Goal: Information Seeking & Learning: Learn about a topic

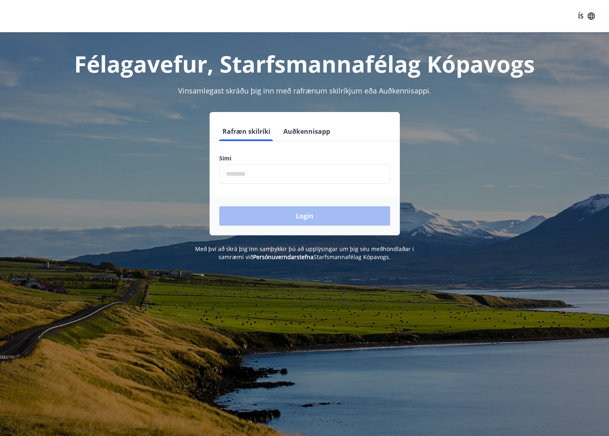
click at [269, 177] on input "phone" at bounding box center [304, 174] width 171 height 20
type input "********"
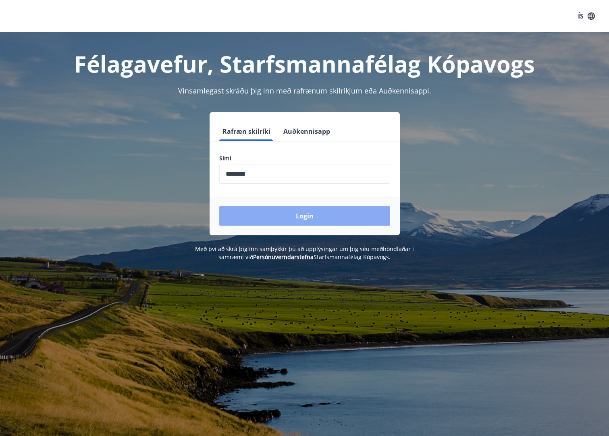
click at [263, 213] on button "Login" at bounding box center [304, 215] width 171 height 19
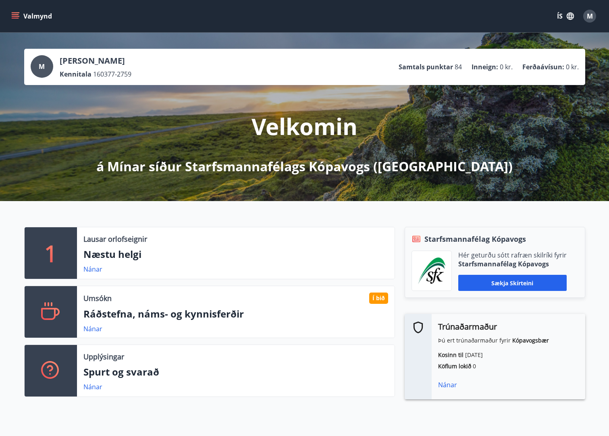
click at [44, 16] on button "Valmynd" at bounding box center [33, 16] width 46 height 15
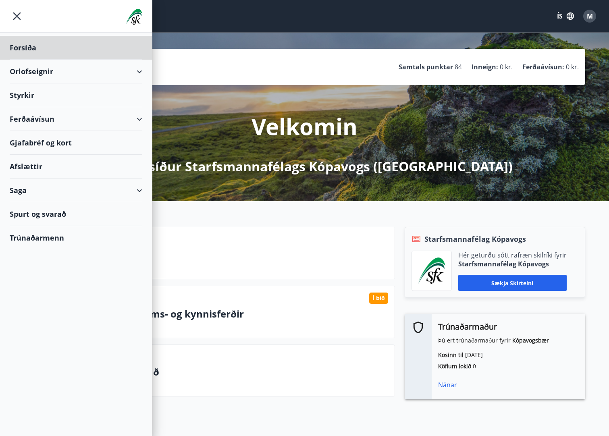
click at [25, 95] on div "Styrkir" at bounding box center [76, 95] width 133 height 24
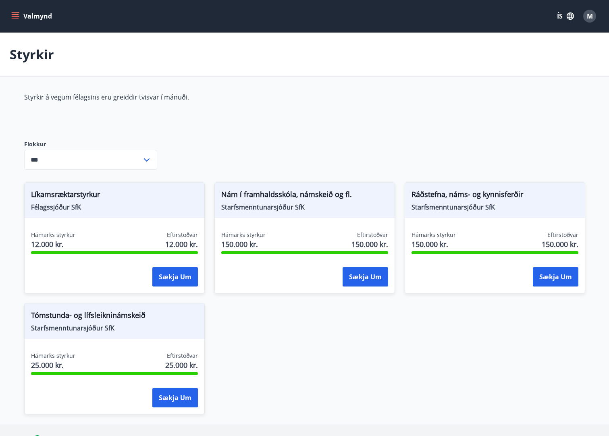
type input "***"
click at [460, 200] on span "Ráðstefna, náms- og kynnisferðir" at bounding box center [495, 196] width 167 height 14
click at [537, 278] on button "Sækja um" at bounding box center [556, 276] width 46 height 19
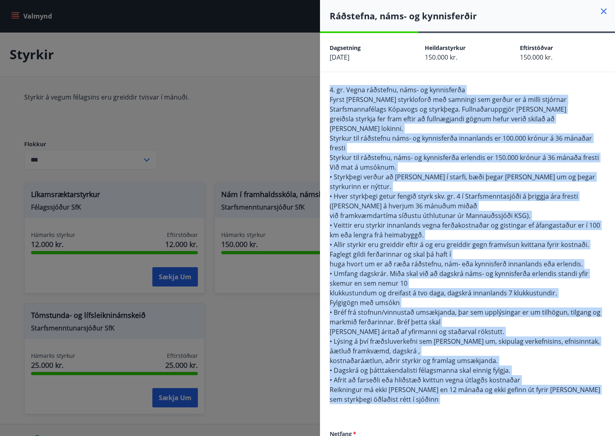
drag, startPoint x: 331, startPoint y: 89, endPoint x: 447, endPoint y: 387, distance: 319.7
click at [447, 387] on div "4. gr. Vegna ráðstefnu, náms- og kynnisferða Fyrst er veitt styrkloforð með sam…" at bounding box center [468, 249] width 276 height 329
drag, startPoint x: 447, startPoint y: 387, endPoint x: 380, endPoint y: 351, distance: 75.9
copy span "4. gr. Vegna ráðstefnu, náms- og kynnisferða Fyrst er veitt styrkloforð með sam…"
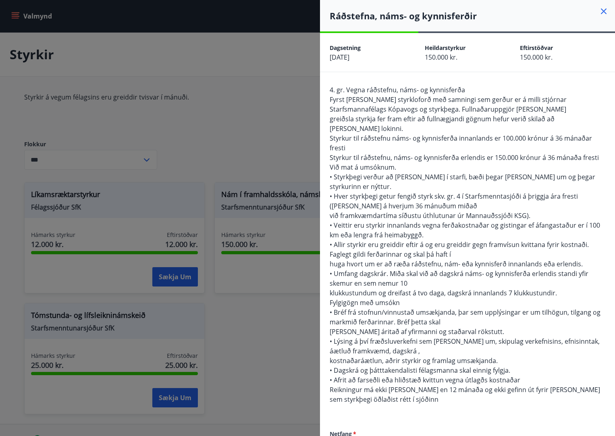
click at [545, 72] on hr at bounding box center [467, 72] width 295 height 0
click at [601, 9] on icon at bounding box center [604, 11] width 6 height 6
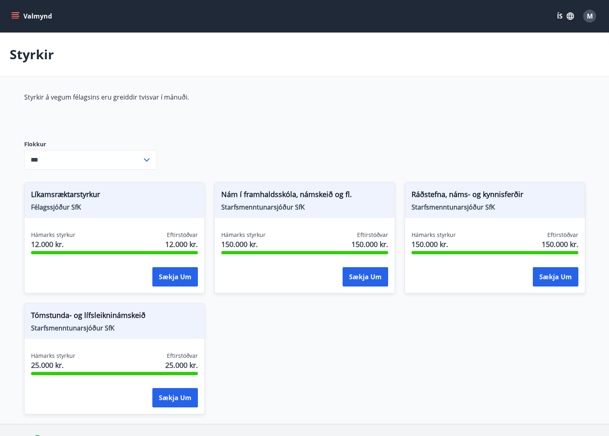
click at [12, 15] on icon "menu" at bounding box center [15, 16] width 8 height 8
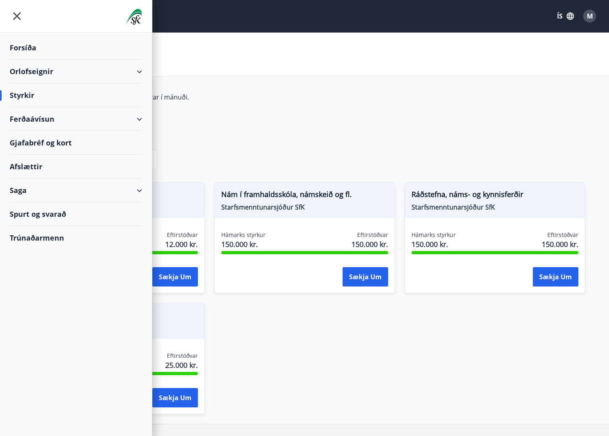
click at [60, 143] on div "Gjafabréf og kort" at bounding box center [76, 143] width 133 height 24
click at [33, 165] on div "Afslættir" at bounding box center [76, 167] width 133 height 24
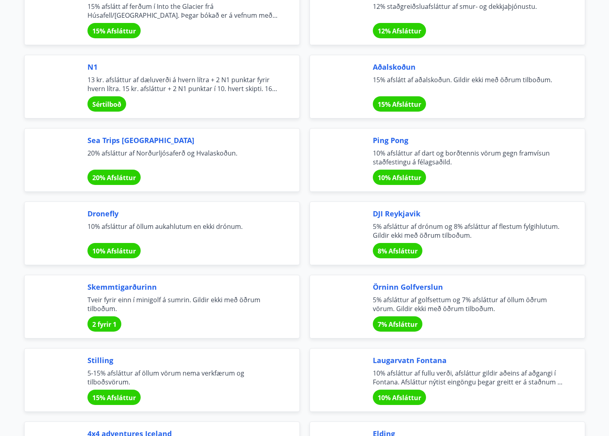
scroll to position [1572, 0]
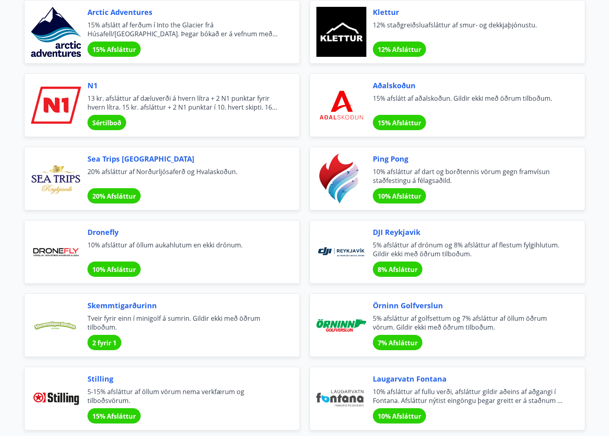
click at [451, 116] on div "Aðalskoðun 15% afslátt af aðalskoðun. Gildir ekki með öðrum tilboðum. 15% Afslá…" at bounding box center [469, 105] width 193 height 50
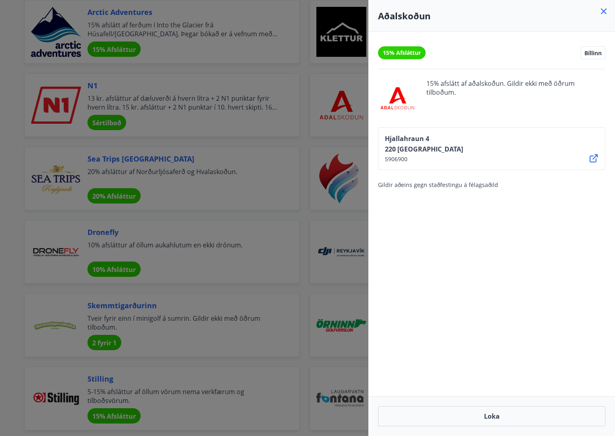
click at [594, 159] on icon at bounding box center [594, 159] width 10 height 10
drag, startPoint x: 502, startPoint y: 237, endPoint x: 453, endPoint y: 245, distance: 49.9
click at [453, 245] on div "15% Afsláttur Bíllinn 15% afslátt af aðalskoðun. Gildir ekki með öðrum tilboðum…" at bounding box center [491, 214] width 247 height 364
click at [301, 214] on div at bounding box center [307, 218] width 615 height 436
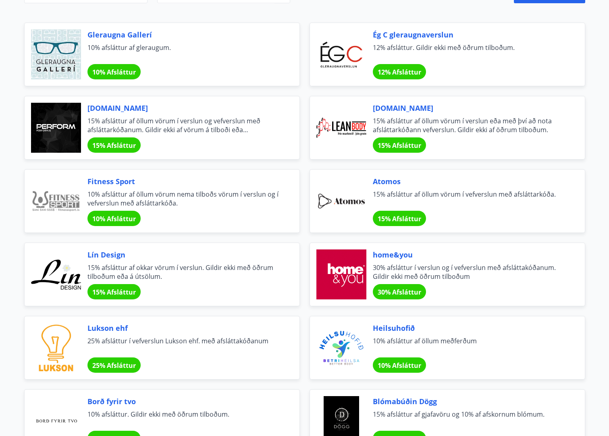
scroll to position [0, 0]
